Goal: Task Accomplishment & Management: Manage account settings

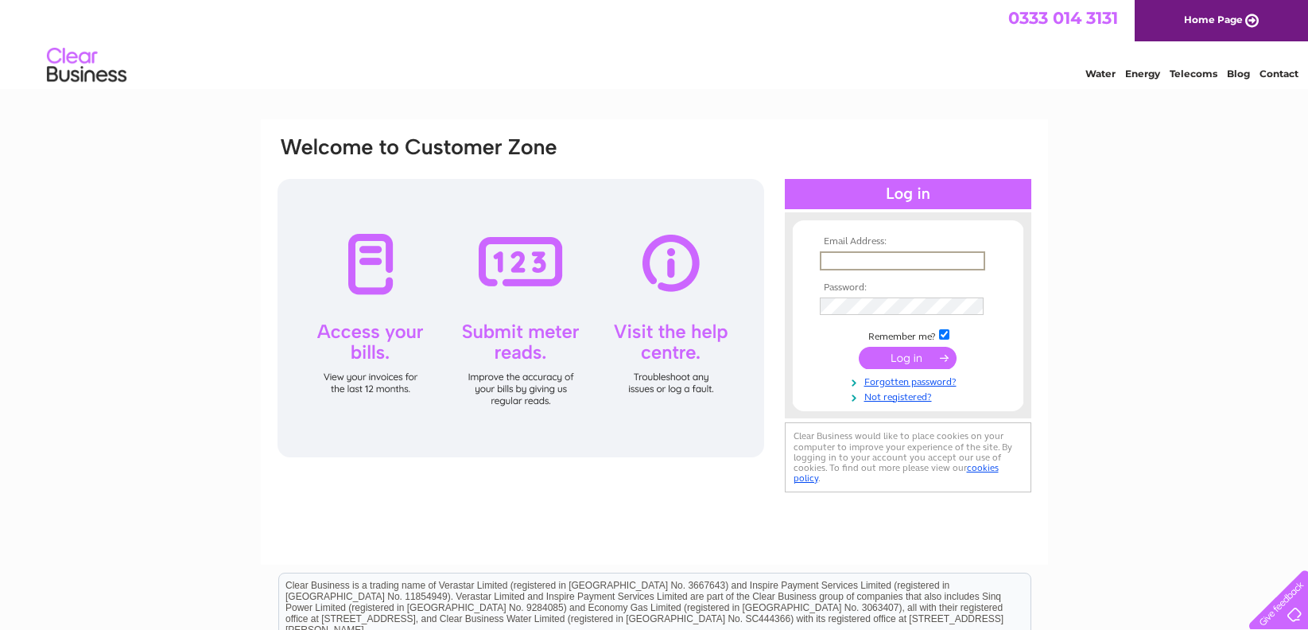
click at [857, 262] on input "text" at bounding box center [902, 260] width 165 height 19
type input "[EMAIL_ADDRESS][PERSON_NAME][DOMAIN_NAME]"
click at [868, 255] on input "[EMAIL_ADDRESS][PERSON_NAME][DOMAIN_NAME]" at bounding box center [902, 260] width 165 height 19
click at [940, 381] on link "Forgotten password?" at bounding box center [910, 378] width 180 height 15
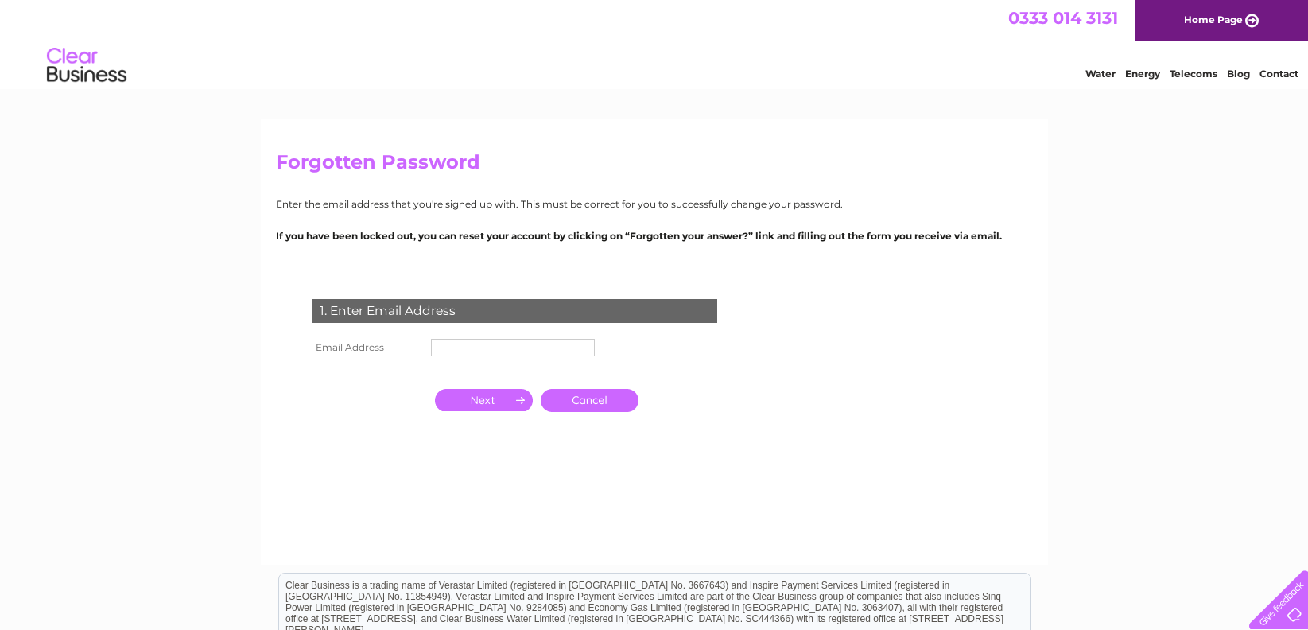
click at [459, 343] on input "text" at bounding box center [513, 347] width 164 height 17
paste input "[EMAIL_ADDRESS][PERSON_NAME][DOMAIN_NAME]"
type input "[EMAIL_ADDRESS][PERSON_NAME][DOMAIN_NAME]"
click at [492, 404] on input "button" at bounding box center [484, 400] width 98 height 22
